Goal: Task Accomplishment & Management: Use online tool/utility

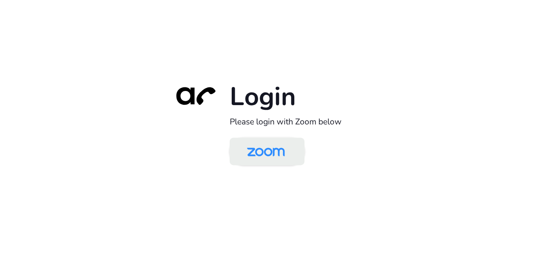
click at [250, 151] on img at bounding box center [266, 153] width 54 height 26
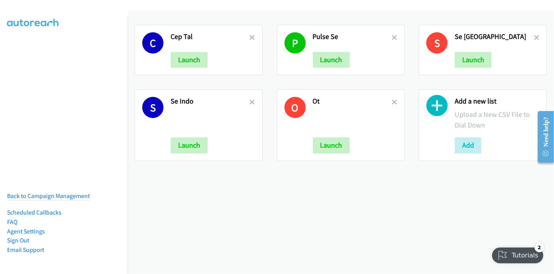
click at [254, 39] on div "C Cep Tal Launch" at bounding box center [199, 50] width 128 height 50
click at [252, 39] on icon at bounding box center [253, 38] width 6 height 6
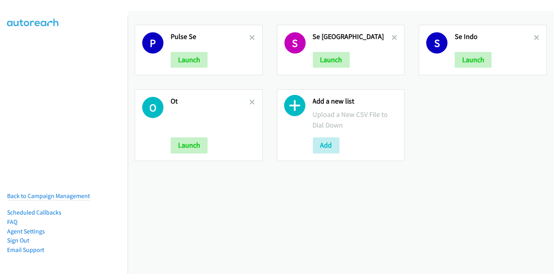
click at [252, 39] on icon at bounding box center [253, 38] width 6 height 6
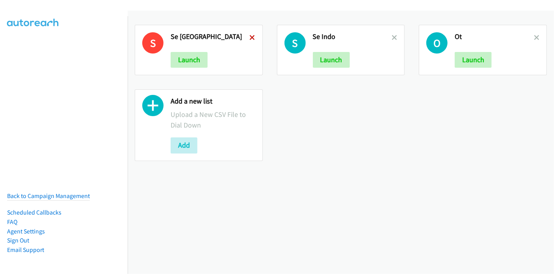
drag, startPoint x: 0, startPoint y: 0, endPoint x: 251, endPoint y: 39, distance: 254.1
click at [251, 39] on icon at bounding box center [253, 38] width 6 height 6
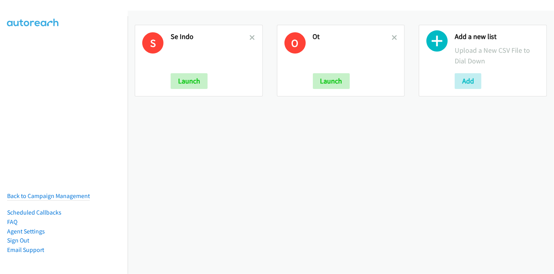
click at [251, 39] on icon at bounding box center [253, 38] width 6 height 6
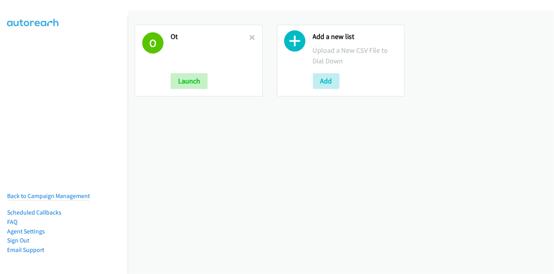
click at [251, 39] on icon at bounding box center [253, 38] width 6 height 6
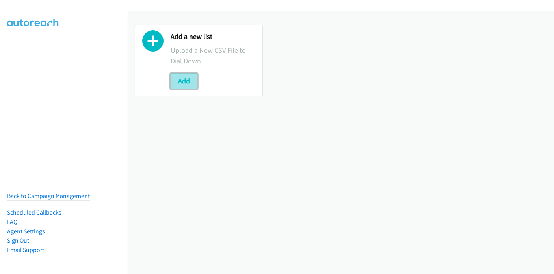
click at [186, 78] on button "Add" at bounding box center [184, 81] width 27 height 16
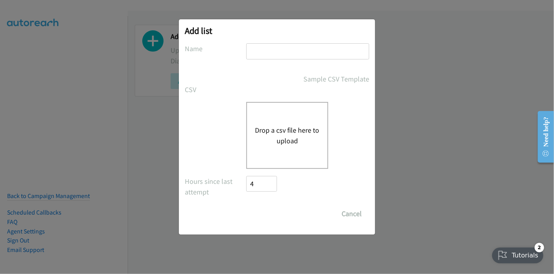
click at [280, 53] on input "text" at bounding box center [307, 51] width 123 height 16
type input "Pulse SE"
click at [280, 132] on button "Drop a csv file here to upload" at bounding box center [287, 135] width 65 height 21
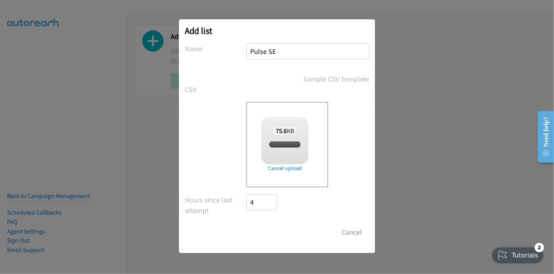
checkbox input "true"
click at [273, 234] on input "Save List" at bounding box center [266, 233] width 41 height 16
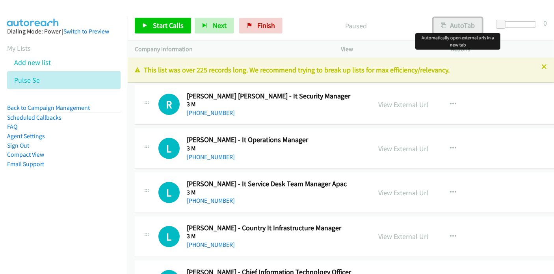
click at [464, 25] on button "AutoTab" at bounding box center [458, 26] width 49 height 16
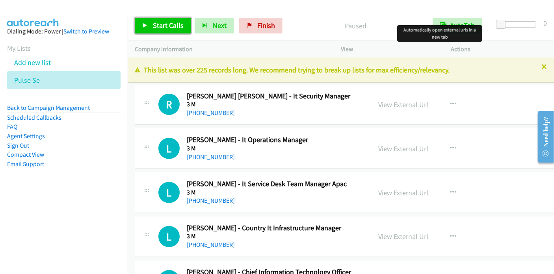
click at [172, 25] on span "Start Calls" at bounding box center [168, 25] width 31 height 9
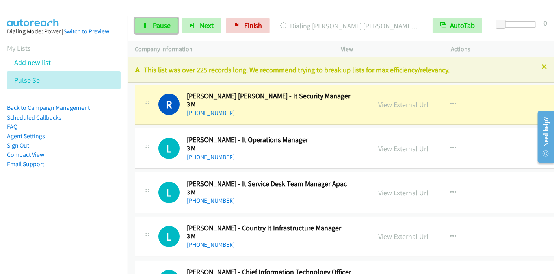
drag, startPoint x: 157, startPoint y: 29, endPoint x: 168, endPoint y: 21, distance: 13.2
click at [157, 29] on span "Pause" at bounding box center [162, 25] width 18 height 9
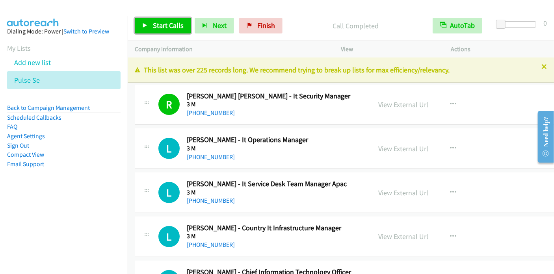
click at [170, 26] on span "Start Calls" at bounding box center [168, 25] width 31 height 9
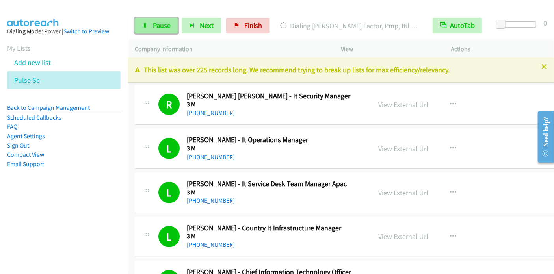
click at [164, 24] on span "Pause" at bounding box center [162, 25] width 18 height 9
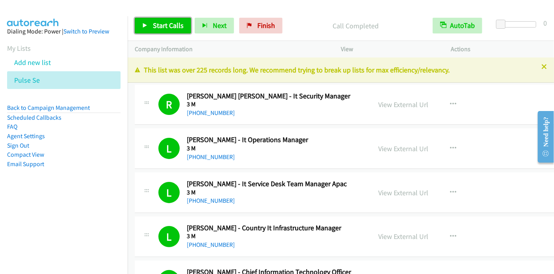
click at [163, 22] on span "Start Calls" at bounding box center [168, 25] width 31 height 9
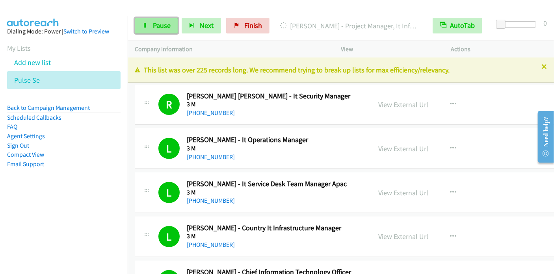
click at [162, 24] on span "Pause" at bounding box center [162, 25] width 18 height 9
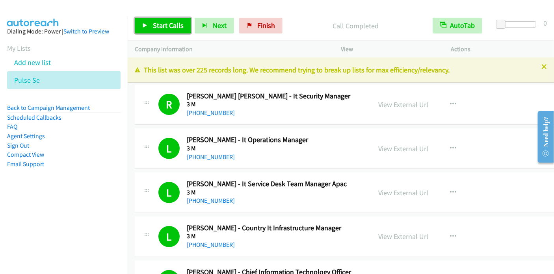
click at [168, 28] on span "Start Calls" at bounding box center [168, 25] width 31 height 9
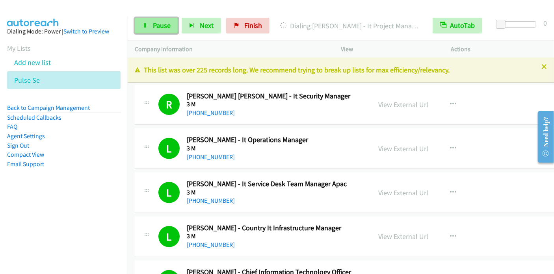
click at [164, 27] on span "Pause" at bounding box center [162, 25] width 18 height 9
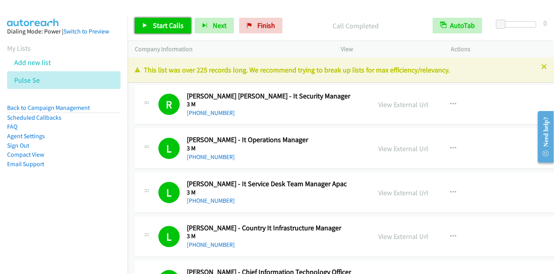
click at [168, 25] on span "Start Calls" at bounding box center [168, 25] width 31 height 9
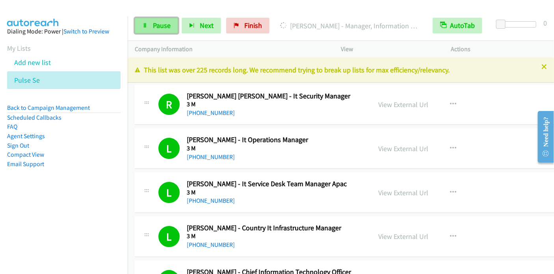
click at [156, 31] on link "Pause" at bounding box center [156, 26] width 43 height 16
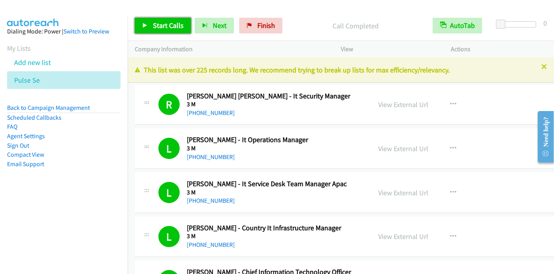
click at [153, 25] on span "Start Calls" at bounding box center [168, 25] width 31 height 9
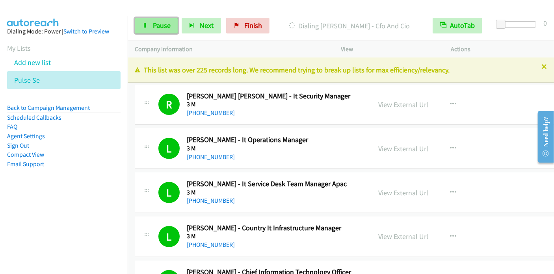
click at [163, 29] on span "Pause" at bounding box center [162, 25] width 18 height 9
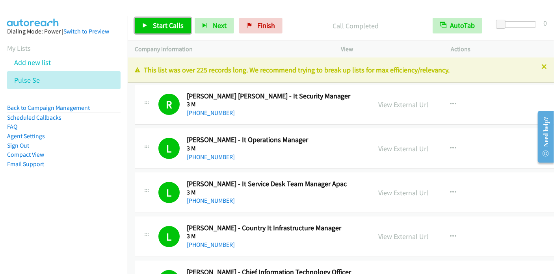
click at [163, 26] on span "Start Calls" at bounding box center [168, 25] width 31 height 9
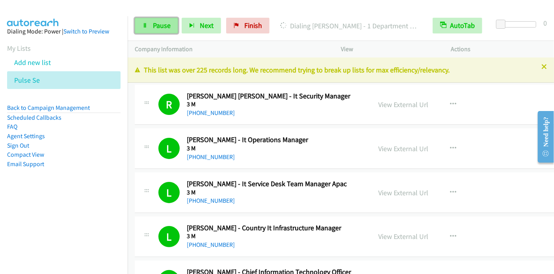
click at [161, 29] on span "Pause" at bounding box center [162, 25] width 18 height 9
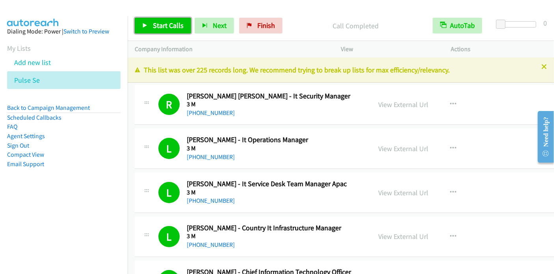
click at [163, 22] on span "Start Calls" at bounding box center [168, 25] width 31 height 9
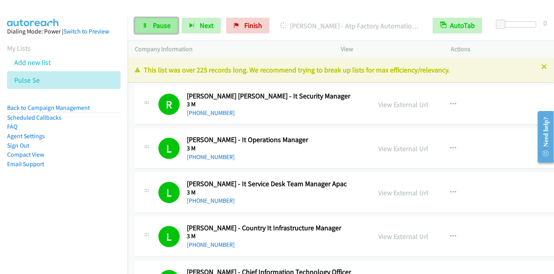
click at [170, 31] on link "Pause" at bounding box center [156, 26] width 43 height 16
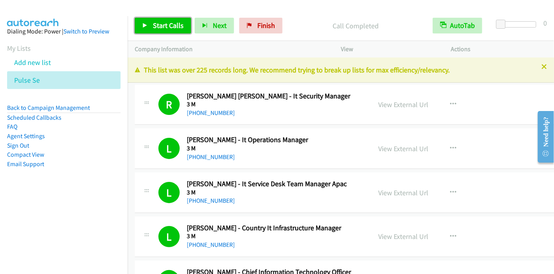
click at [155, 32] on link "Start Calls" at bounding box center [163, 26] width 56 height 16
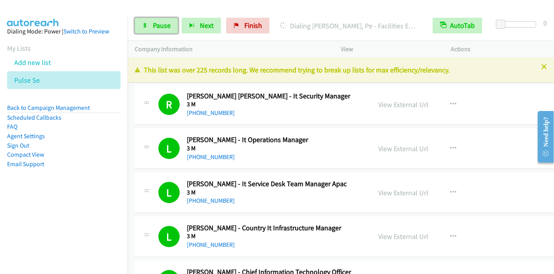
drag, startPoint x: 162, startPoint y: 31, endPoint x: 199, endPoint y: 14, distance: 39.9
click at [162, 31] on link "Pause" at bounding box center [156, 26] width 43 height 16
